Goal: Task Accomplishment & Management: Complete application form

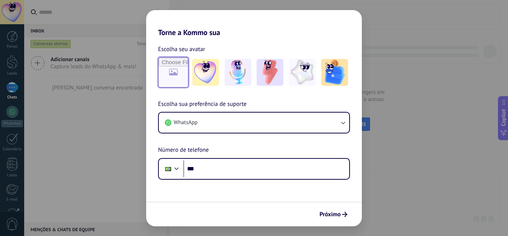
click at [172, 80] on input "file" at bounding box center [173, 72] width 29 height 29
type input "**********"
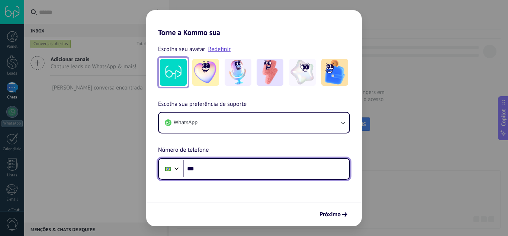
click at [270, 170] on input "***" at bounding box center [266, 168] width 166 height 17
paste input "********"
type input "**********"
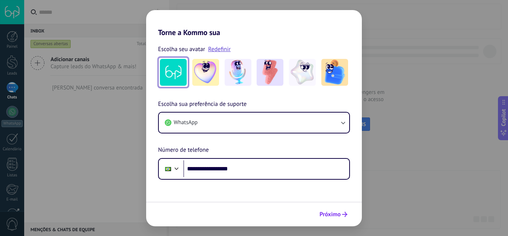
click at [347, 214] on icon "submit" at bounding box center [344, 213] width 5 height 5
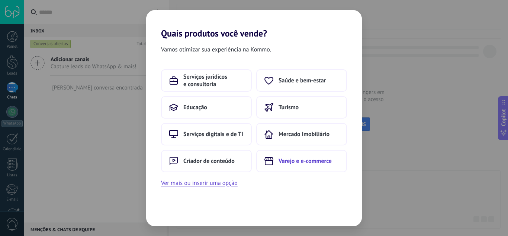
click at [317, 164] on span "Varejo e e-commerce" at bounding box center [305, 160] width 53 height 7
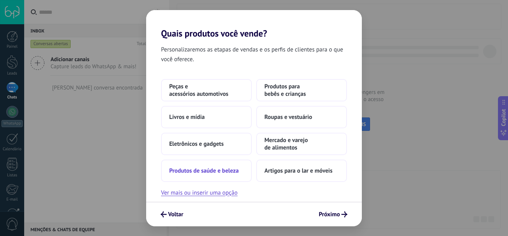
click at [225, 176] on button "Produtos de saúde e beleza" at bounding box center [206, 170] width 91 height 22
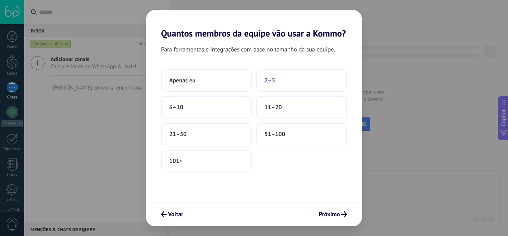
click at [275, 81] on span "2–5" at bounding box center [270, 80] width 11 height 7
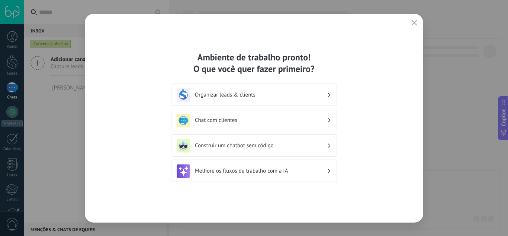
click at [318, 94] on h3 "Organizar leads & clients" at bounding box center [261, 94] width 132 height 7
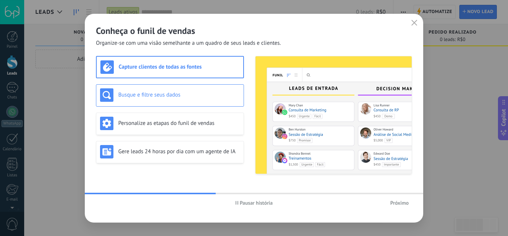
click at [204, 99] on div "Busque e filtre seus dados" at bounding box center [170, 94] width 140 height 13
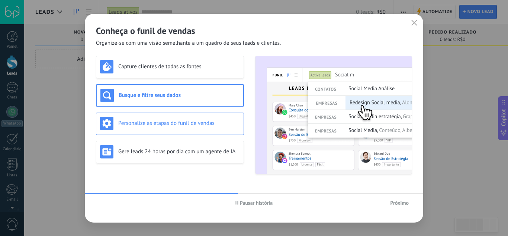
click at [204, 118] on div "Personalize as etapas do funil de vendas" at bounding box center [170, 122] width 140 height 13
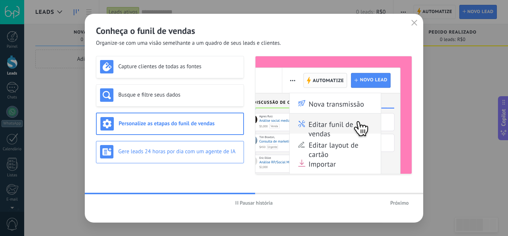
click at [210, 148] on h3 "Gere leads 24 horas por dia com um agente de IA" at bounding box center [179, 151] width 122 height 7
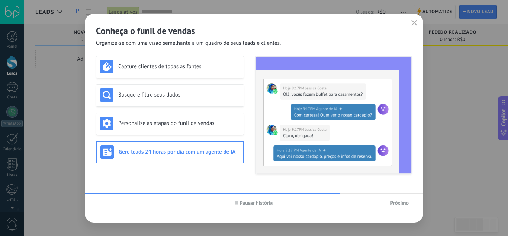
click at [393, 201] on span "Próximo" at bounding box center [399, 202] width 19 height 5
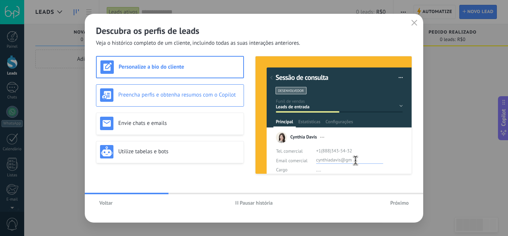
click at [190, 86] on div "Preencha perfis e obtenha resumos com o Copilot" at bounding box center [170, 95] width 148 height 22
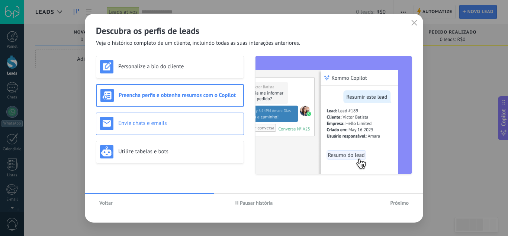
click at [186, 120] on h3 "Envie chats e emails" at bounding box center [179, 122] width 122 height 7
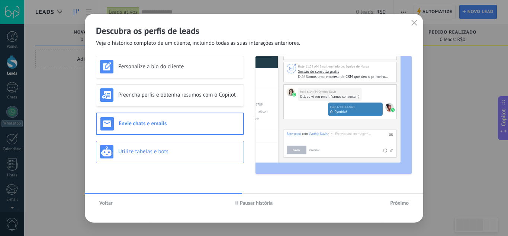
click at [186, 152] on h3 "Utilize tabelas e bots" at bounding box center [179, 151] width 122 height 7
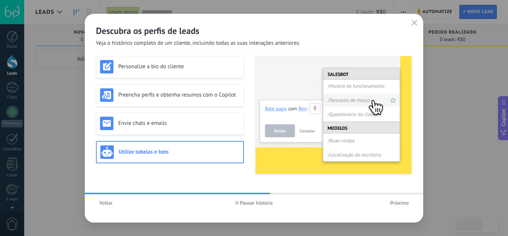
click at [399, 204] on span "Próximo" at bounding box center [399, 202] width 19 height 5
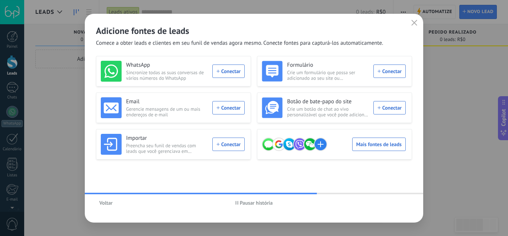
click at [244, 202] on span "Pausar história" at bounding box center [256, 202] width 33 height 5
click at [105, 202] on span "Voltar" at bounding box center [105, 202] width 13 height 5
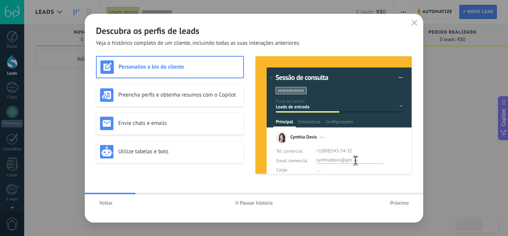
click at [404, 204] on span "Próximo" at bounding box center [399, 202] width 19 height 5
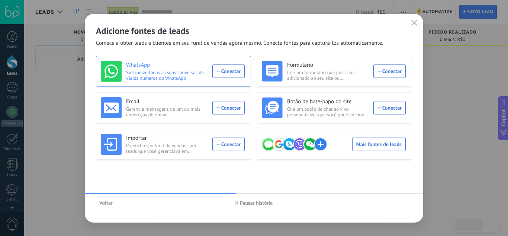
click at [201, 76] on span "Sincronize todas as suas conversas de vários números do WhatsApp" at bounding box center [167, 75] width 82 height 11
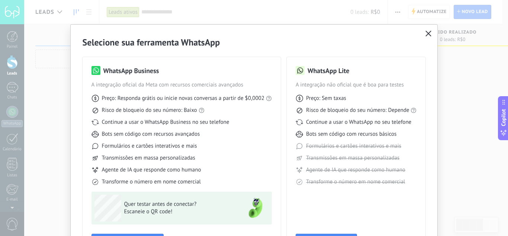
click at [424, 34] on button "button" at bounding box center [429, 34] width 10 height 10
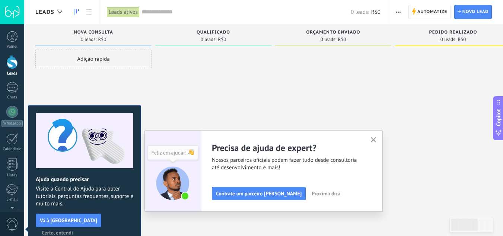
click at [374, 140] on icon "button" at bounding box center [374, 140] width 6 height 6
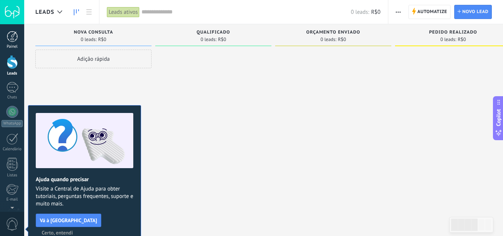
click at [16, 41] on div at bounding box center [12, 36] width 11 height 11
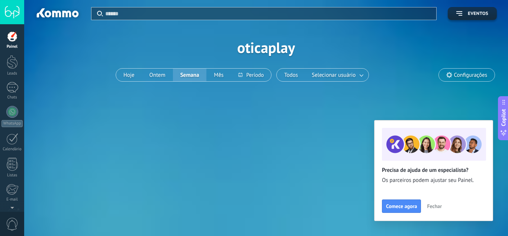
click at [10, 16] on div at bounding box center [12, 12] width 24 height 24
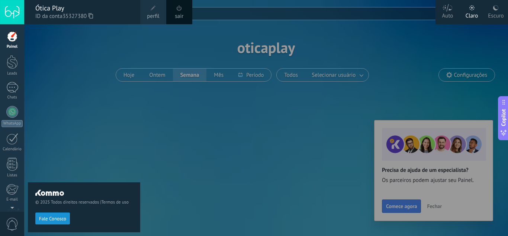
click at [8, 16] on div at bounding box center [12, 12] width 24 height 24
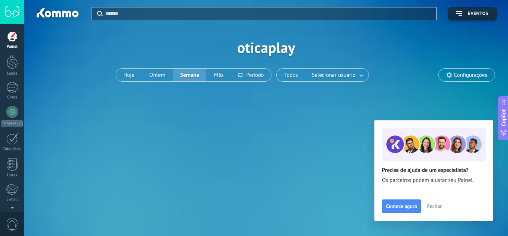
click at [47, 14] on body ".abecls-1,.abecls-2{fill-rule:evenodd}.abecls-2{fill:#fff} .abhcls-1{fill:none}…" at bounding box center [254, 118] width 508 height 236
click at [15, 66] on div at bounding box center [12, 62] width 11 height 14
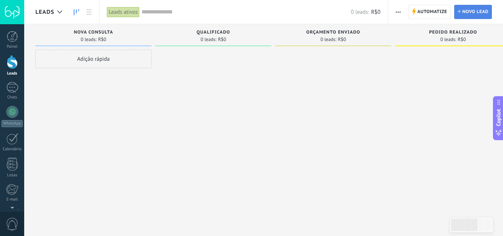
click at [481, 8] on span "Novo lead" at bounding box center [475, 11] width 26 height 13
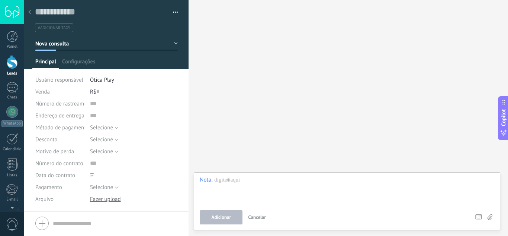
click at [105, 74] on li "Ótica Play" at bounding box center [134, 80] width 88 height 12
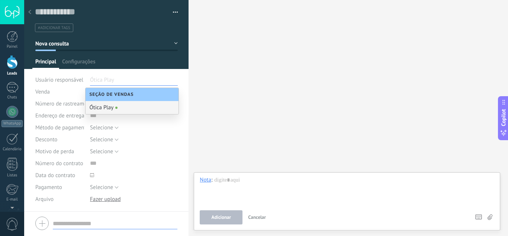
click at [115, 81] on input "text" at bounding box center [108, 80] width 37 height 12
click at [179, 135] on div "Salvar e criar Gerenciar tags #adicionar tags" at bounding box center [106, 105] width 165 height 211
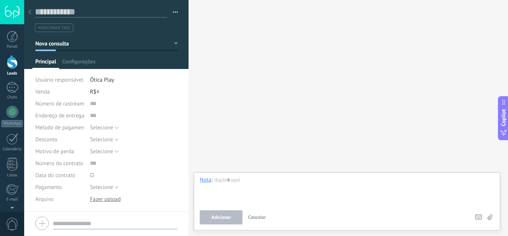
click at [76, 12] on input "text" at bounding box center [101, 11] width 132 height 11
click at [99, 104] on input "text" at bounding box center [134, 103] width 88 height 12
click at [31, 12] on icon at bounding box center [29, 12] width 3 height 4
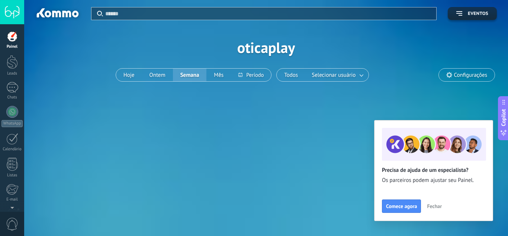
click at [432, 208] on span "Fechar" at bounding box center [434, 205] width 15 height 5
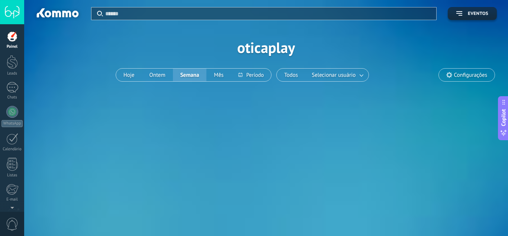
click at [14, 221] on span "0" at bounding box center [12, 223] width 13 height 13
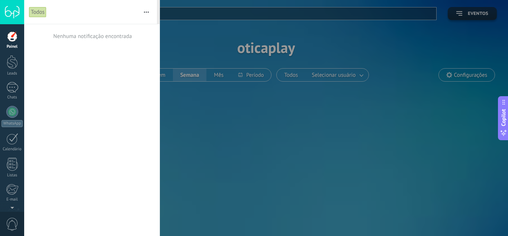
click at [14, 221] on span "0" at bounding box center [12, 223] width 13 height 13
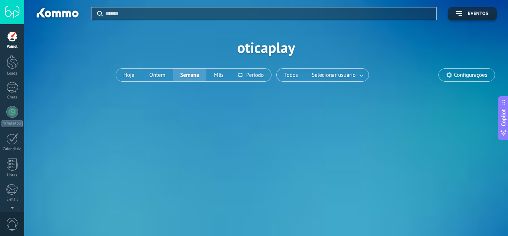
click at [16, 38] on div at bounding box center [12, 36] width 11 height 11
click at [9, 61] on div at bounding box center [12, 62] width 11 height 14
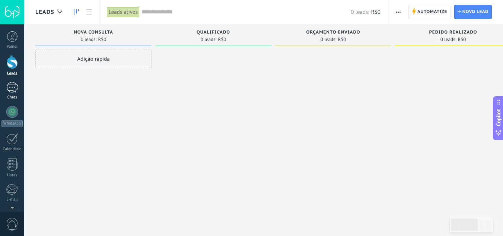
click at [14, 87] on div at bounding box center [12, 87] width 12 height 11
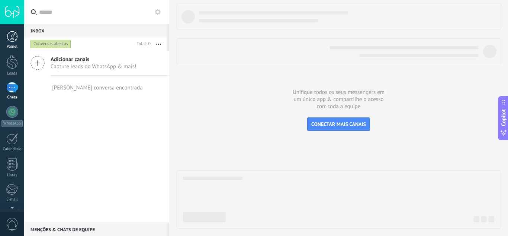
click at [13, 42] on link "Painel" at bounding box center [12, 40] width 24 height 18
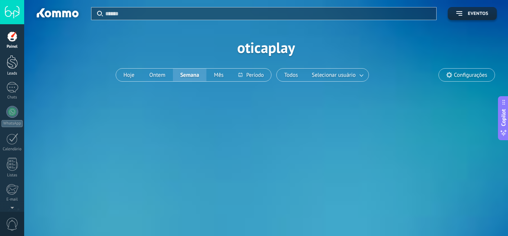
click at [10, 69] on link "Leads" at bounding box center [12, 65] width 24 height 21
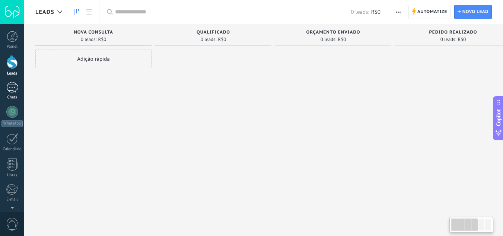
click at [10, 84] on div at bounding box center [12, 87] width 12 height 11
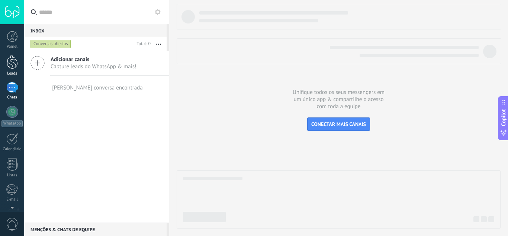
click at [11, 59] on div at bounding box center [12, 62] width 11 height 14
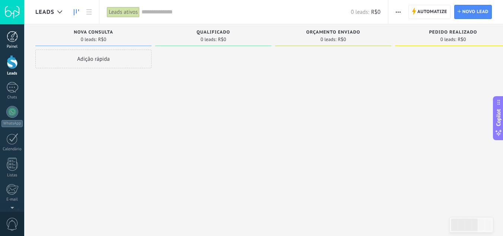
click at [13, 38] on div at bounding box center [12, 36] width 11 height 11
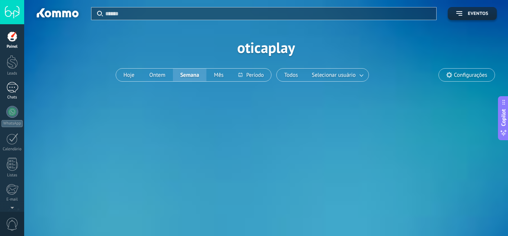
drag, startPoint x: 15, startPoint y: 92, endPoint x: 15, endPoint y: 99, distance: 6.7
click at [15, 92] on div at bounding box center [12, 87] width 12 height 11
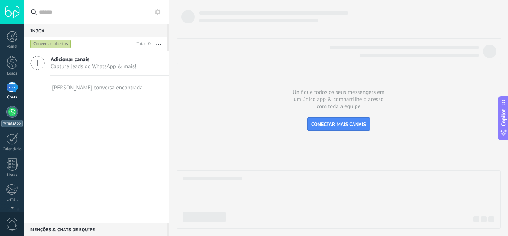
click at [16, 109] on div at bounding box center [12, 112] width 12 height 12
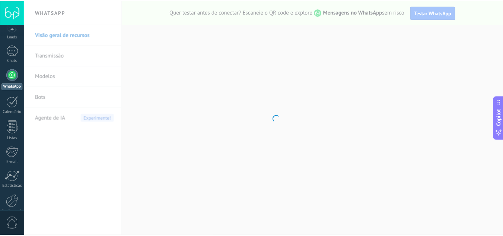
scroll to position [74, 0]
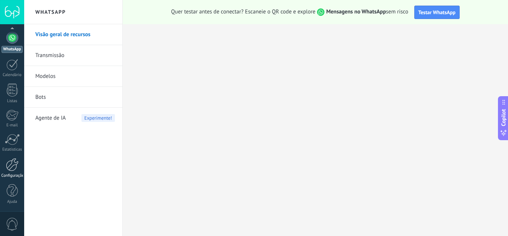
click at [12, 172] on link "Configurações" at bounding box center [12, 168] width 24 height 20
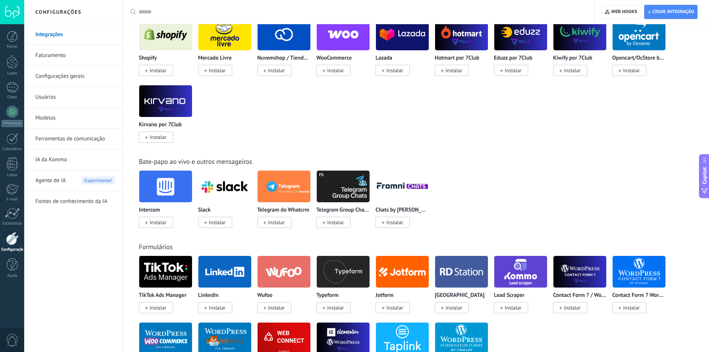
scroll to position [372, 0]
